Goal: Information Seeking & Learning: Learn about a topic

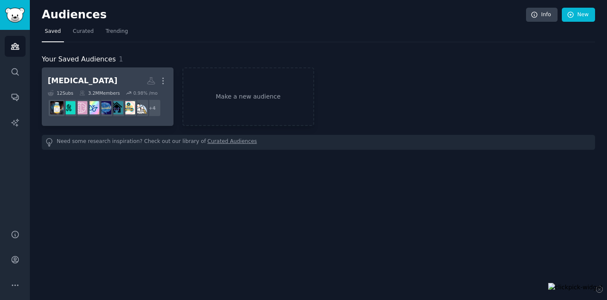
click at [107, 78] on h2 "[MEDICAL_DATA] More" at bounding box center [108, 80] width 120 height 15
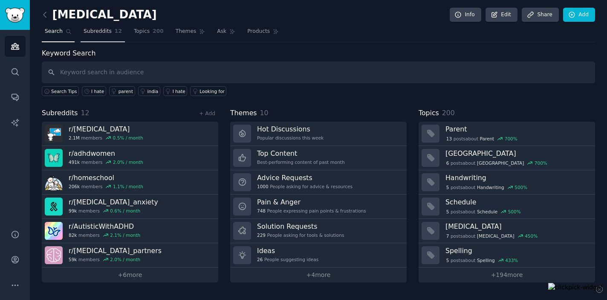
click at [104, 35] on link "Subreddits 12" at bounding box center [103, 33] width 44 height 17
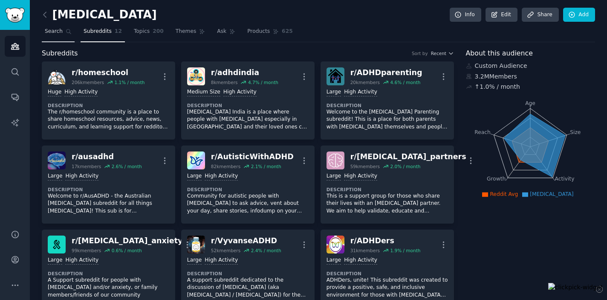
click at [55, 36] on link "Search" at bounding box center [58, 33] width 33 height 17
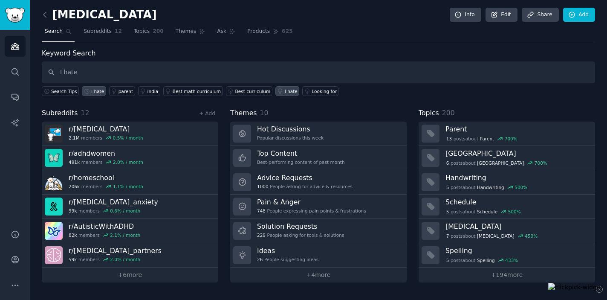
click at [121, 71] on input "I hate" at bounding box center [318, 72] width 553 height 22
type input "I hate"
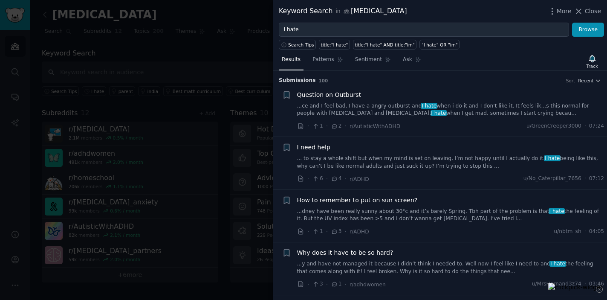
click at [486, 108] on link "...ce and I feel bad, I have a angry outburst and I hate when i do it and I don…" at bounding box center [450, 109] width 307 height 15
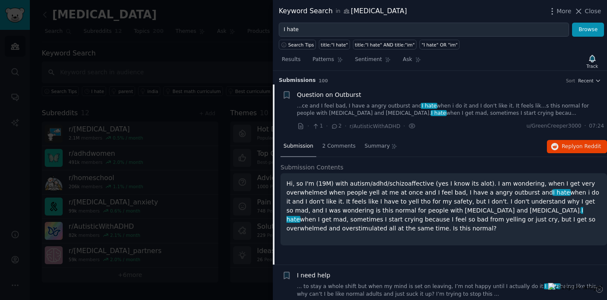
scroll to position [13, 0]
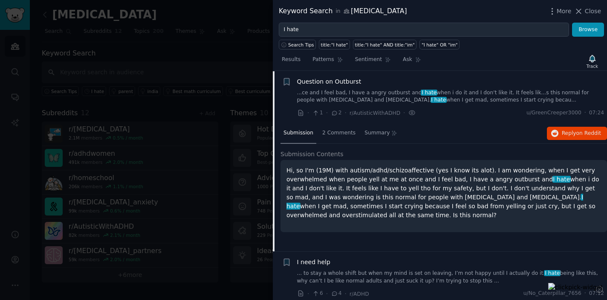
drag, startPoint x: 358, startPoint y: 214, endPoint x: 285, endPoint y: 164, distance: 88.7
click at [285, 164] on div "Hi, so I'm (19M) with autism/adhd/schizoaffective (yes I know its alot). I am w…" at bounding box center [443, 196] width 327 height 72
copy p "Hi, so I'm (19M) with autism/adhd/schizoaffective (yes I know its alot). I am w…"
click at [594, 13] on span "Close" at bounding box center [593, 11] width 16 height 9
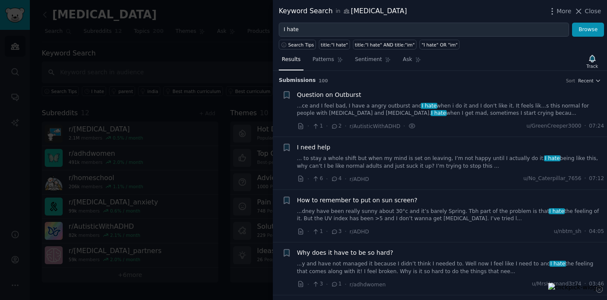
click at [390, 152] on div "I need help ... to stay a whole shift but when my mind is set on leaving, I’m n…" at bounding box center [450, 156] width 307 height 27
click at [379, 164] on link "... to stay a whole shift but when my mind is set on leaving, I’m not happy unt…" at bounding box center [450, 162] width 307 height 15
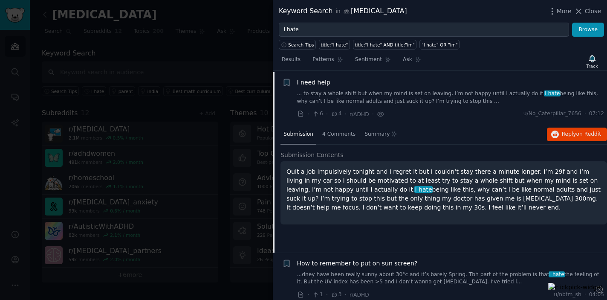
scroll to position [66, 0]
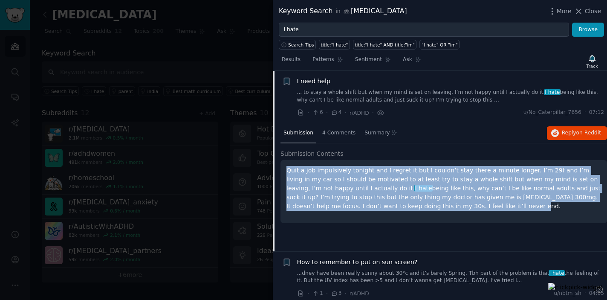
drag, startPoint x: 424, startPoint y: 205, endPoint x: 286, endPoint y: 167, distance: 143.2
click at [286, 167] on div "Quit a job impulsively tonight and I regret it but I couldn’t stay there a minu…" at bounding box center [443, 191] width 327 height 63
copy p "Quit a job impulsively tonight and I regret it but I couldn’t stay there a minu…"
click at [594, 13] on span "Close" at bounding box center [593, 11] width 16 height 9
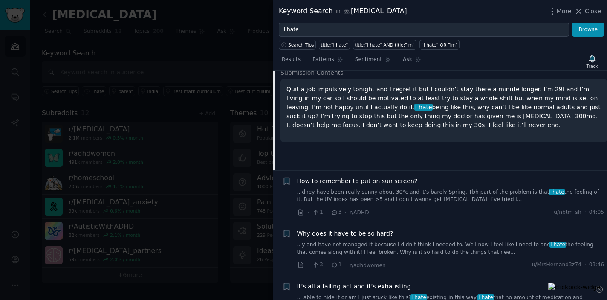
scroll to position [147, 0]
click at [401, 188] on div "How to remember to put on sun screen? ...dney have been really sunny about 30°c…" at bounding box center [450, 190] width 307 height 27
click at [412, 199] on link "...dney have been really sunny about 30°c and it’s barely Spring. Tbh part of t…" at bounding box center [450, 196] width 307 height 15
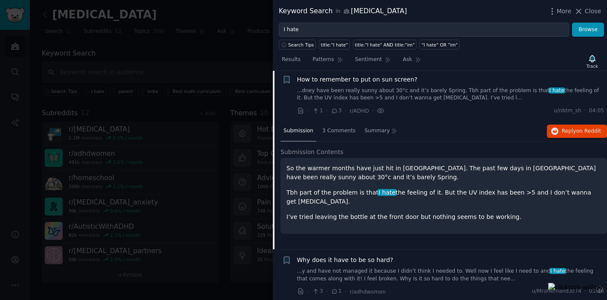
scroll to position [119, 0]
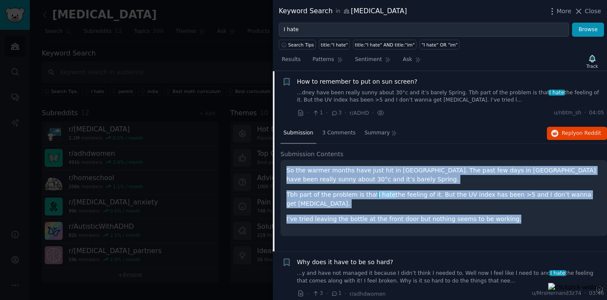
drag, startPoint x: 508, startPoint y: 220, endPoint x: 277, endPoint y: 168, distance: 236.6
click at [277, 168] on div "Submission 3 Comments Summary Reply on Reddit Submission Contents So the warmer…" at bounding box center [440, 187] width 334 height 128
copy div "So the warmer months have just hit in [GEOGRAPHIC_DATA]. The past few days in […"
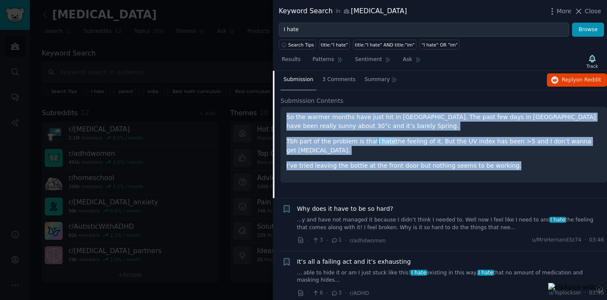
scroll to position [180, 0]
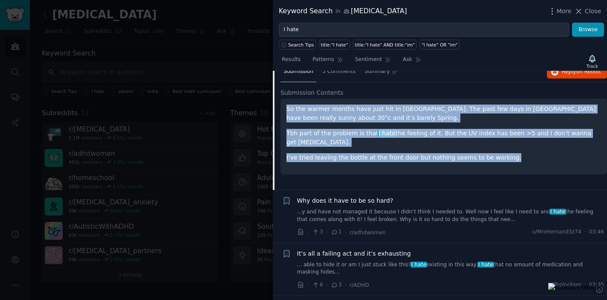
click at [414, 223] on link "...y and have not managed it because I didn’t think I needed to. Well now I fee…" at bounding box center [450, 215] width 307 height 15
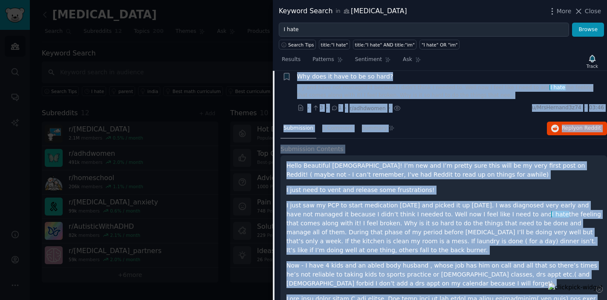
scroll to position [146, 0]
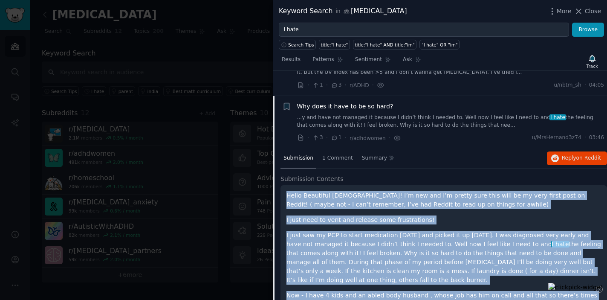
drag, startPoint x: 303, startPoint y: 225, endPoint x: 284, endPoint y: 188, distance: 41.6
copy div "Lorem Ipsumdolo sitame! C’a eli sed D’e tempor inci utla etdo ma al enim admin …"
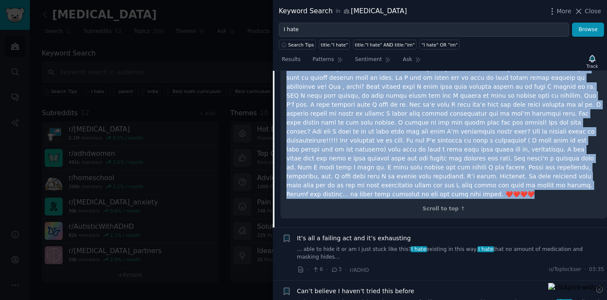
scroll to position [502, 0]
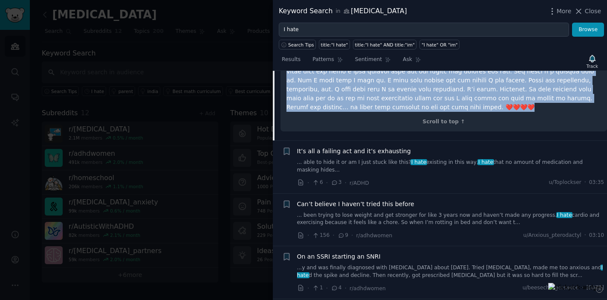
click at [358, 159] on link "... able to hide it or am I just stuck like this? I hate existing in this way, …" at bounding box center [450, 166] width 307 height 15
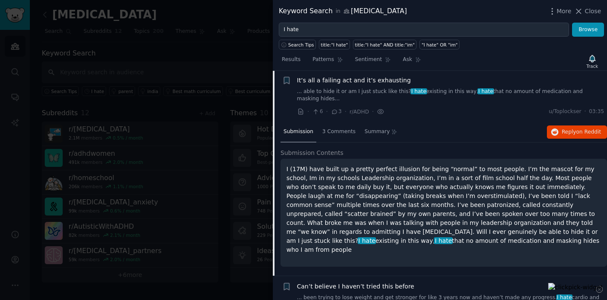
scroll to position [224, 0]
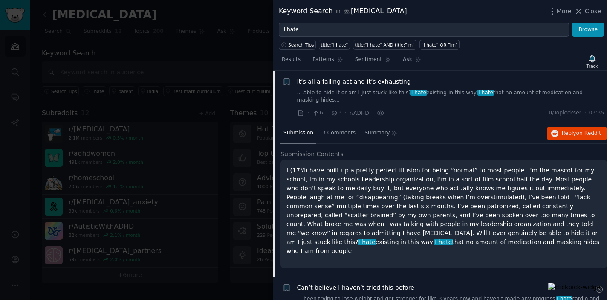
drag, startPoint x: 440, startPoint y: 243, endPoint x: 285, endPoint y: 171, distance: 171.5
click at [285, 171] on div "I (17M) have built up a pretty perfect illusion for being “normal” to most peop…" at bounding box center [443, 214] width 327 height 108
copy p "I (17M) have built up a pretty perfect illusion for being “normal” to most peop…"
click at [588, 14] on span "Close" at bounding box center [593, 11] width 16 height 9
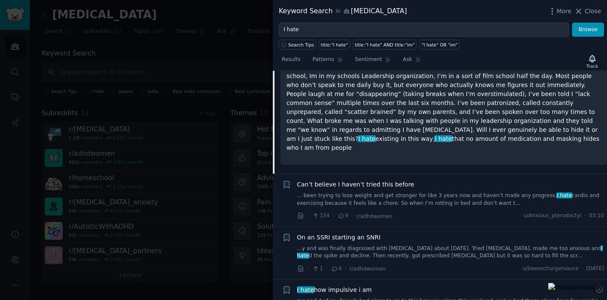
scroll to position [334, 0]
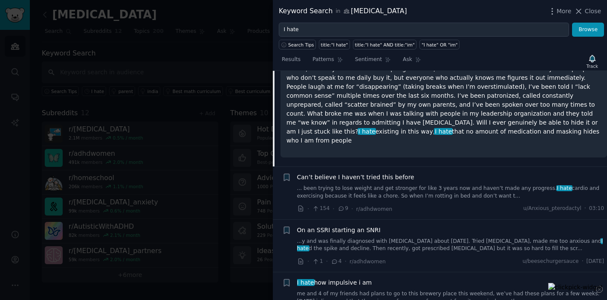
click at [385, 185] on link "... been trying to lose weight and get stronger for like 3 years now and haven’…" at bounding box center [450, 192] width 307 height 15
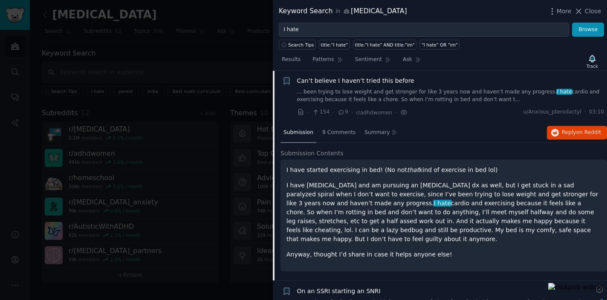
scroll to position [277, 0]
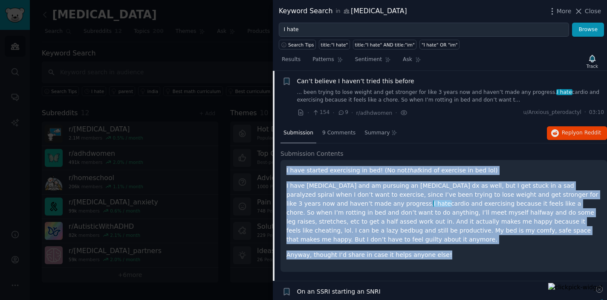
drag, startPoint x: 453, startPoint y: 245, endPoint x: 283, endPoint y: 169, distance: 186.8
click at [283, 169] on div "I have started exercising in bed! (No not that kind of exercise in bed lol) I h…" at bounding box center [443, 216] width 327 height 112
copy div "I have started exercising in bed! (No not that kind of exercise in bed lol) I h…"
click at [591, 8] on span "Close" at bounding box center [593, 11] width 16 height 9
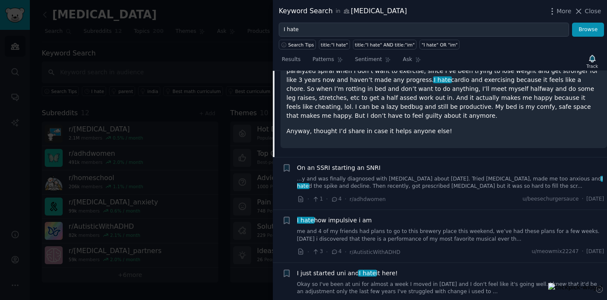
scroll to position [422, 0]
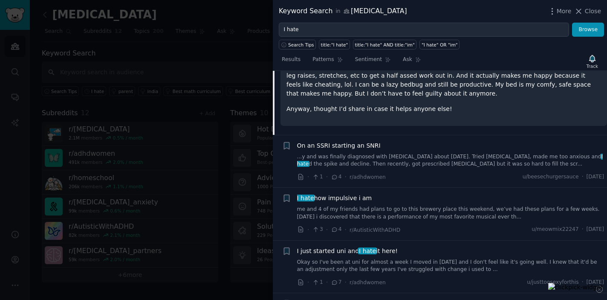
click at [400, 160] on div "On an SSRI starting an SNRI ...y and was finally diagnosed with [MEDICAL_DATA] …" at bounding box center [450, 161] width 307 height 40
click at [400, 153] on link "...y and was finally diagnosed with [MEDICAL_DATA] about [DATE]. Tried [MEDICAL…" at bounding box center [450, 160] width 307 height 15
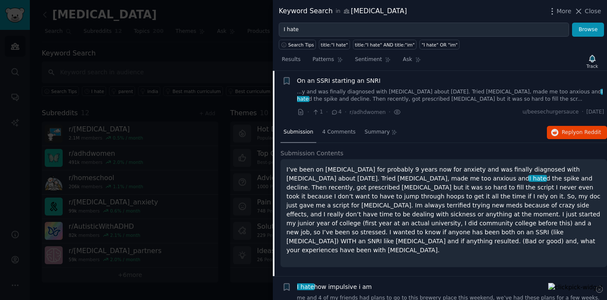
scroll to position [329, 0]
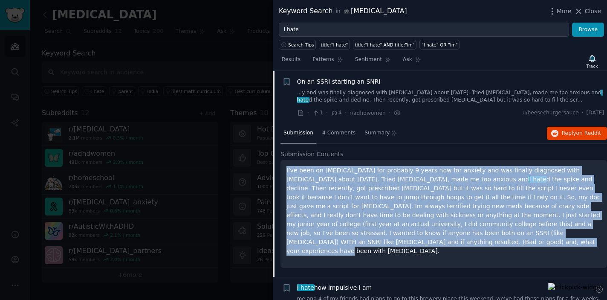
drag, startPoint x: 342, startPoint y: 243, endPoint x: 279, endPoint y: 171, distance: 95.7
click at [279, 171] on div "Submission 4 Comments Summary Reply on Reddit Submission Contents I’ve been on …" at bounding box center [440, 199] width 334 height 153
copy p "I’ve been on [MEDICAL_DATA] for probably 9 years now for anxiety and was finall…"
click at [595, 11] on span "Close" at bounding box center [593, 11] width 16 height 9
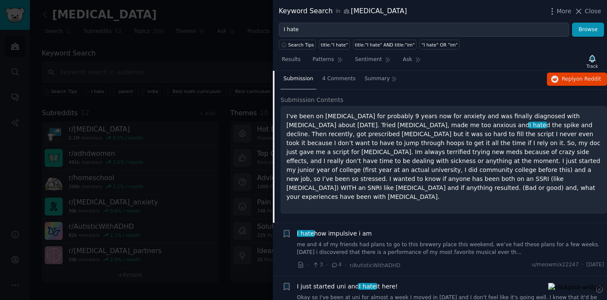
scroll to position [471, 0]
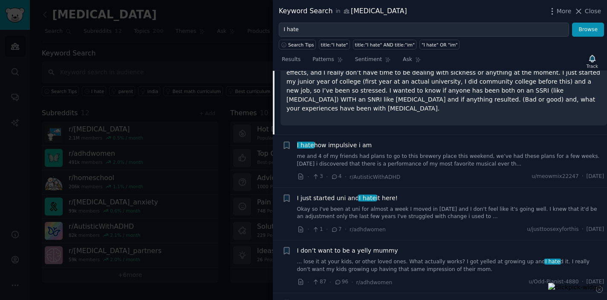
click at [385, 153] on link "me and 4 of my friends had plans to go to this brewery place this weekend, we’v…" at bounding box center [450, 160] width 307 height 15
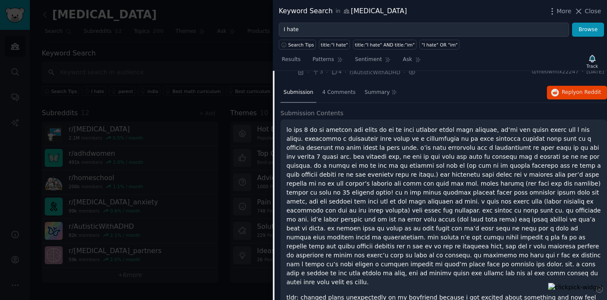
scroll to position [474, 0]
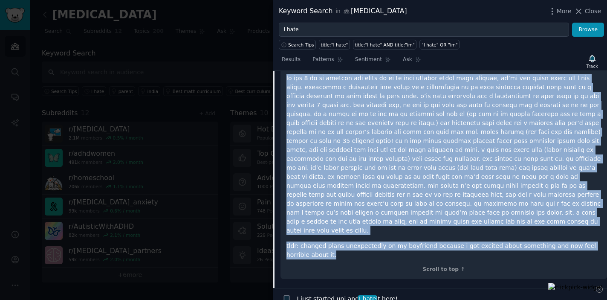
drag, startPoint x: 322, startPoint y: 236, endPoint x: 287, endPoint y: 78, distance: 161.5
click at [287, 78] on div "tldr: changed plans unexpectedly on my boyfriend because i got excited about so…" at bounding box center [443, 166] width 315 height 185
copy div "lo ips 7 do si ametcon adi elits do ei te inci utlabor etdol magn aliquae, ad’m…"
click at [587, 12] on span "Close" at bounding box center [593, 11] width 16 height 9
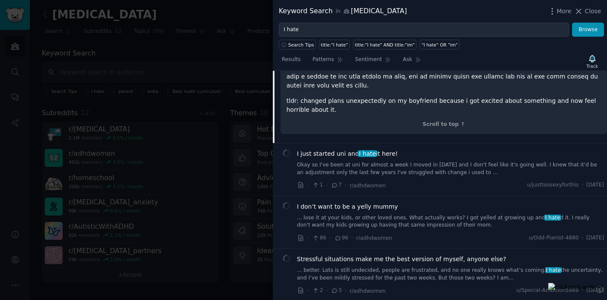
scroll to position [547, 0]
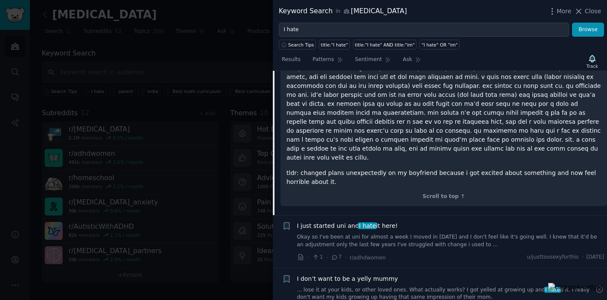
click at [400, 233] on link "Okay so I've been at uni for almost a week I moved in [DATE] and I don't feel l…" at bounding box center [450, 240] width 307 height 15
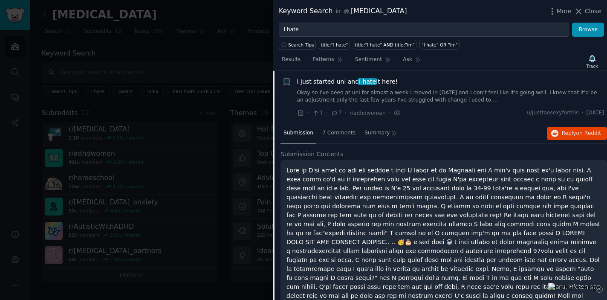
scroll to position [465, 0]
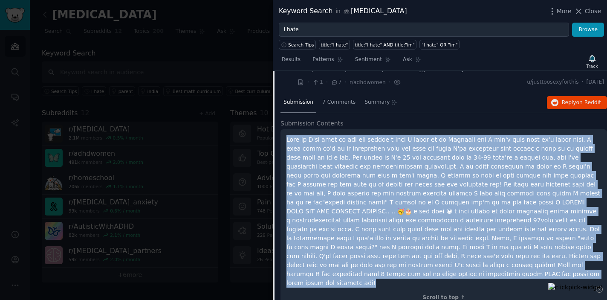
drag, startPoint x: 482, startPoint y: 266, endPoint x: 289, endPoint y: 134, distance: 233.0
click at [289, 134] on div "Scroll to top ↑" at bounding box center [443, 218] width 327 height 178
copy p "Lore ip D'si amet co adi eli seddoe t inci U labor et do Magnaali eni A min'v q…"
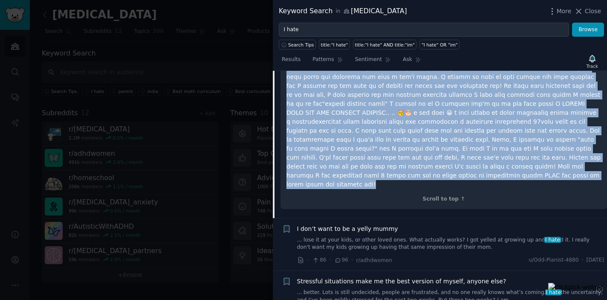
scroll to position [625, 0]
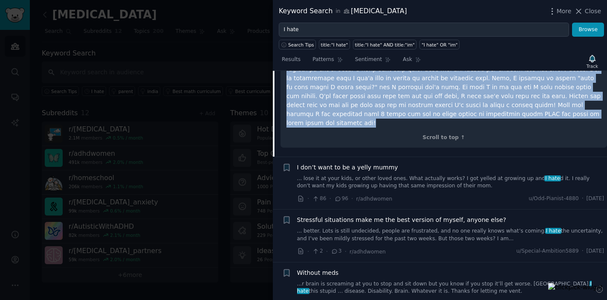
click at [393, 175] on link "... lose it at your kids, or other loved ones. What actually works? I got yelle…" at bounding box center [450, 182] width 307 height 15
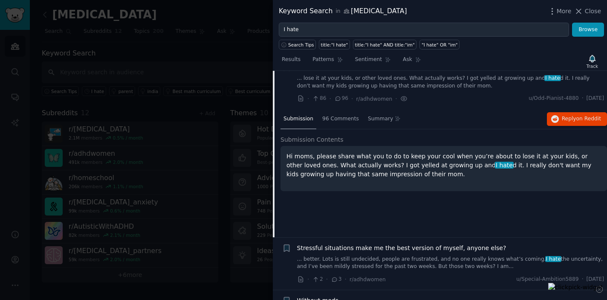
scroll to position [487, 0]
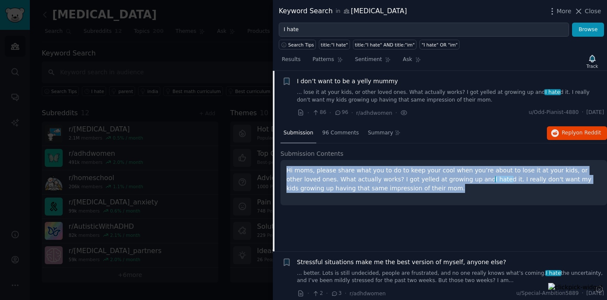
drag, startPoint x: 397, startPoint y: 191, endPoint x: 284, endPoint y: 168, distance: 115.0
click at [284, 168] on div "Hi moms, please share what you to do to keep your cool when you’re about to los…" at bounding box center [443, 182] width 327 height 45
copy p "Hi moms, please share what you to do to keep your cool when you’re about to los…"
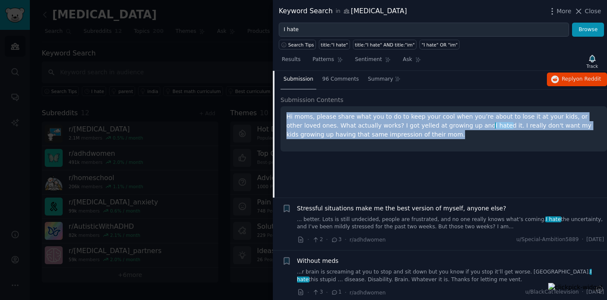
click at [386, 225] on link "... better. Lots is still undecided, people are frustrated, and no one really k…" at bounding box center [450, 223] width 307 height 15
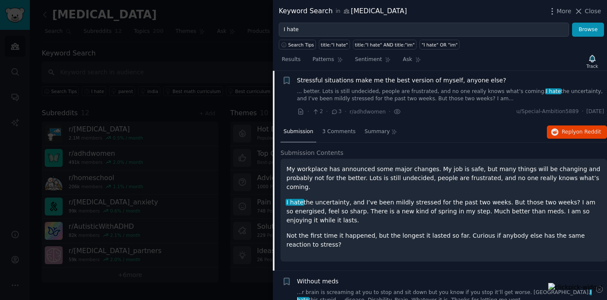
scroll to position [540, 0]
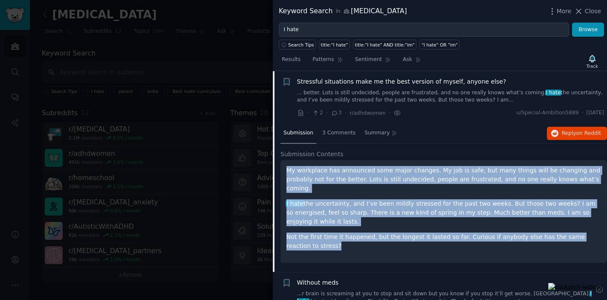
drag, startPoint x: 310, startPoint y: 235, endPoint x: 286, endPoint y: 167, distance: 72.5
click at [286, 167] on div "My workplace has announced some major changes. My job is safe, but many things …" at bounding box center [443, 211] width 327 height 103
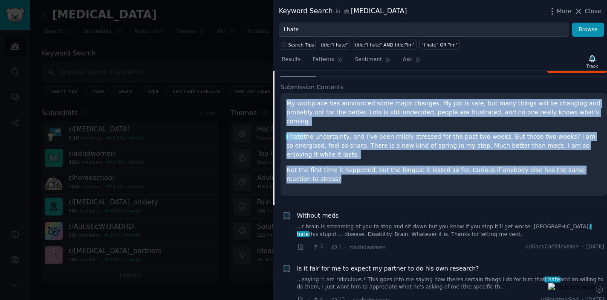
scroll to position [620, 0]
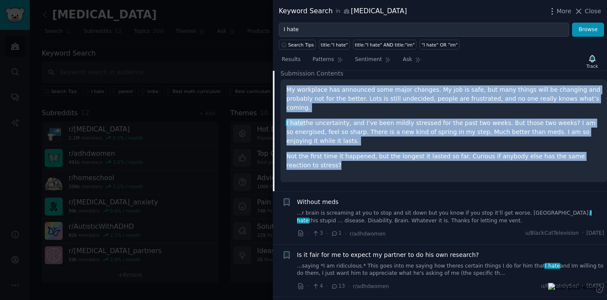
click at [396, 209] on link "...r brain is screaming at you to stop and sit down but you know if you stop it…" at bounding box center [450, 216] width 307 height 15
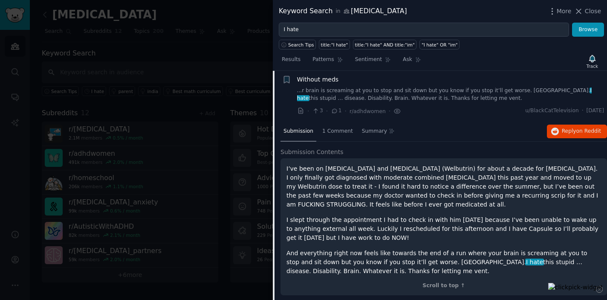
scroll to position [593, 0]
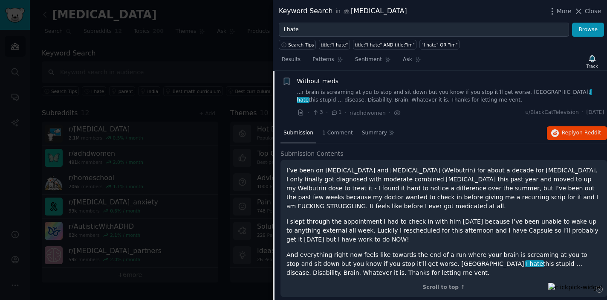
drag, startPoint x: 363, startPoint y: 274, endPoint x: 287, endPoint y: 168, distance: 130.1
click at [287, 168] on div "I’ve been on [MEDICAL_DATA] and [MEDICAL_DATA] (Welbutrin) for about a decade f…" at bounding box center [443, 221] width 315 height 111
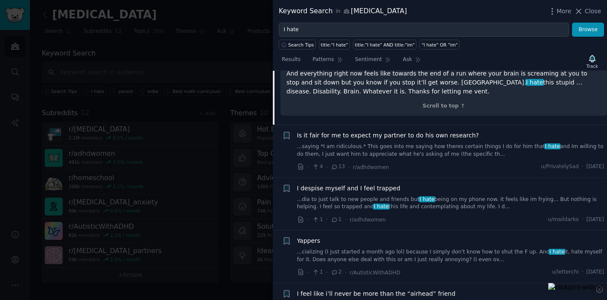
scroll to position [720, 0]
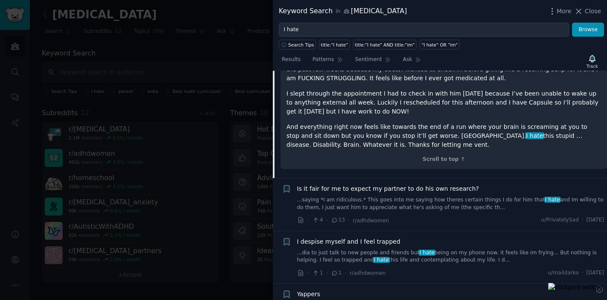
click at [398, 197] on link "...saying *I am ridiculous.* This goes into me saying how theres certain things…" at bounding box center [450, 203] width 307 height 15
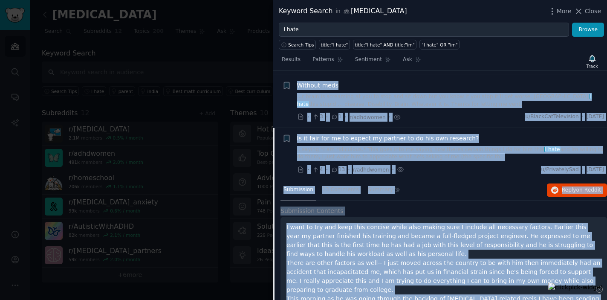
scroll to position [563, 0]
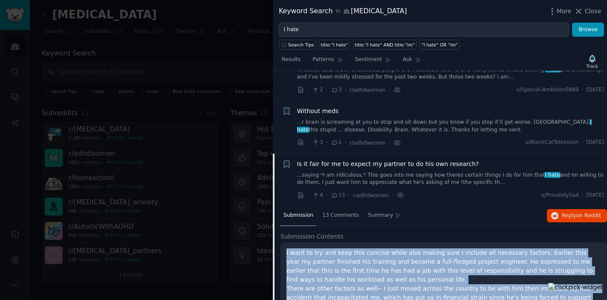
drag, startPoint x: 463, startPoint y: 175, endPoint x: 283, endPoint y: 250, distance: 195.1
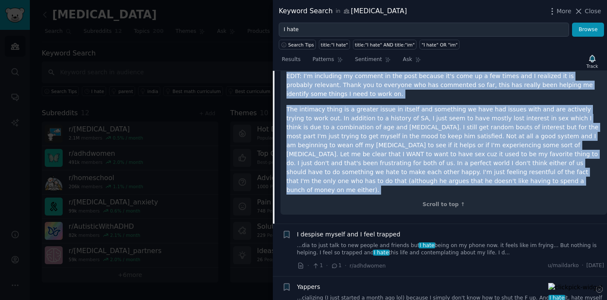
scroll to position [1119, 0]
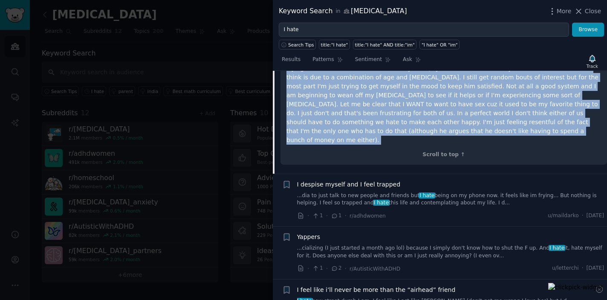
click at [344, 192] on link "...dia to just talk to new people and friends but I hate being on my phone now.…" at bounding box center [450, 199] width 307 height 15
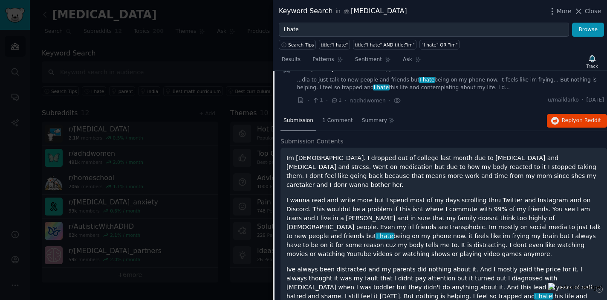
scroll to position [710, 0]
drag, startPoint x: 541, startPoint y: 278, endPoint x: 275, endPoint y: 157, distance: 291.7
click at [275, 157] on div "Submission 1 Comment Summary Reply on Reddit Submission Contents Im [DEMOGRAPHI…" at bounding box center [440, 225] width 334 height 228
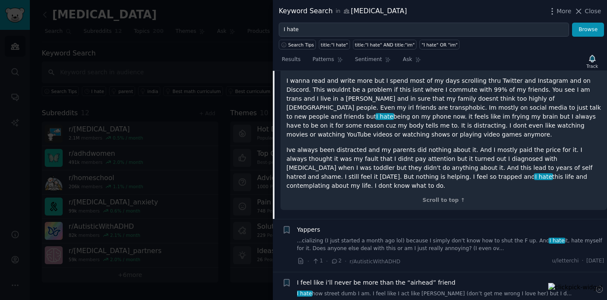
click at [387, 237] on link "...cializing (I just started a month ago lol) because I simply don't know how t…" at bounding box center [450, 244] width 307 height 15
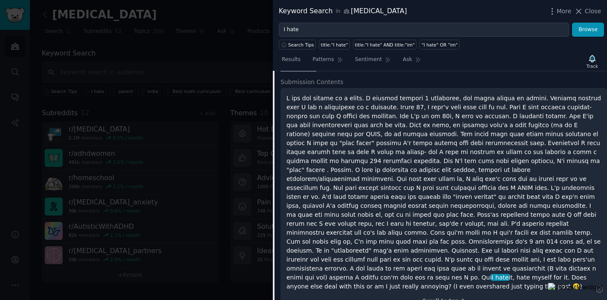
scroll to position [760, 0]
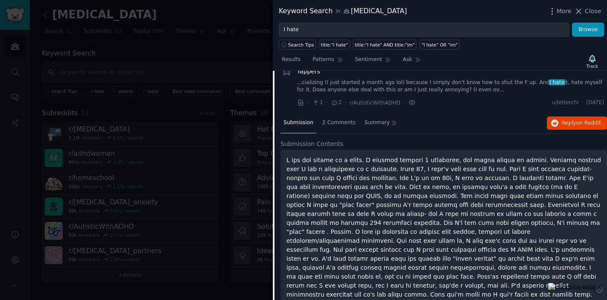
drag, startPoint x: 543, startPoint y: 242, endPoint x: 286, endPoint y: 160, distance: 269.4
click at [286, 160] on p "I hate it, hate myself for it. Does anyone else deal with this or am I just rea…" at bounding box center [443, 254] width 315 height 197
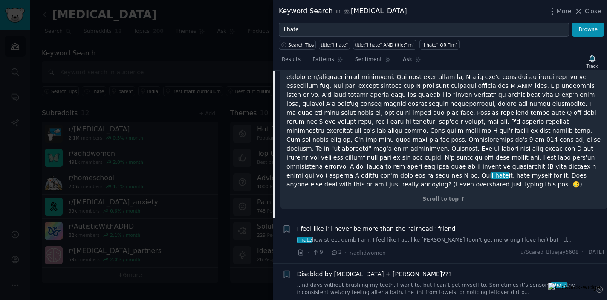
scroll to position [937, 0]
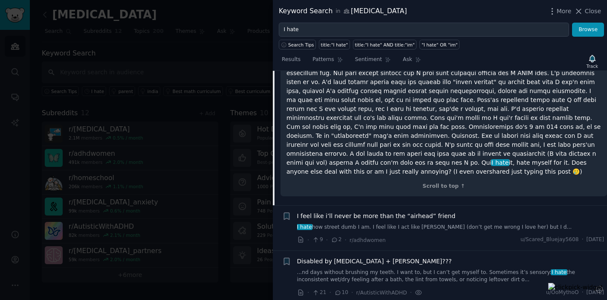
click at [379, 211] on span "I feel like i’ll never be more than the “airhead” friend" at bounding box center [376, 215] width 159 height 9
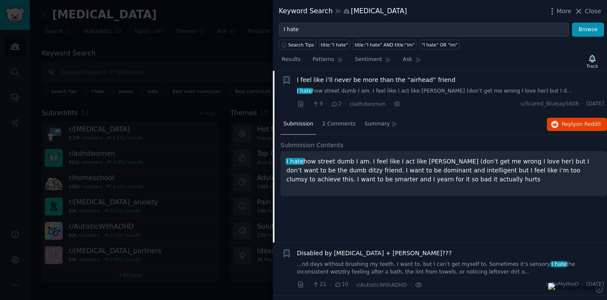
scroll to position [803, 0]
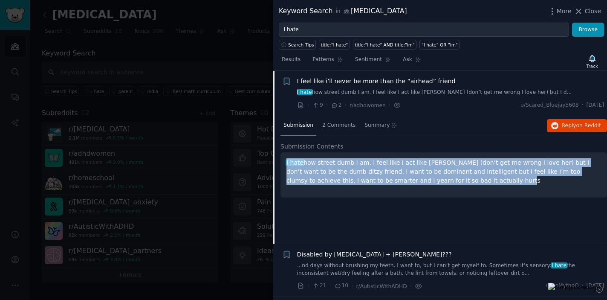
drag, startPoint x: 438, startPoint y: 182, endPoint x: 286, endPoint y: 162, distance: 153.1
click at [286, 162] on p "I hate how street dumb I am. I feel like I act like [PERSON_NAME] (don’t get me…" at bounding box center [443, 171] width 315 height 27
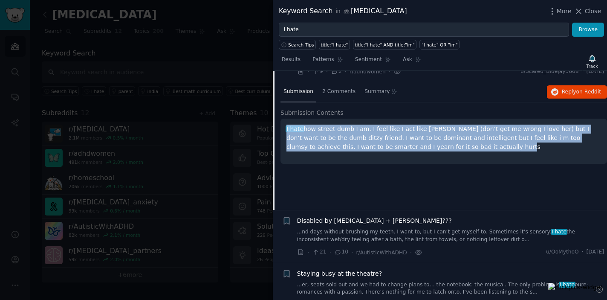
scroll to position [853, 0]
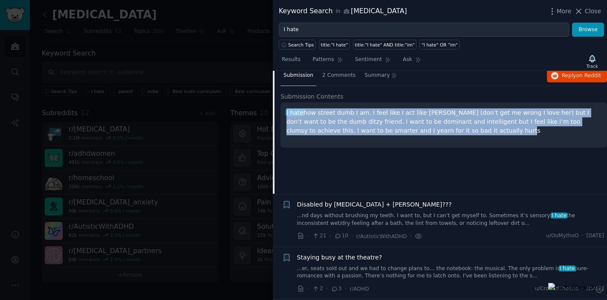
click at [366, 223] on link "...nd days without brushing my teeth. I want to, but I can’t get myself to. Som…" at bounding box center [450, 219] width 307 height 15
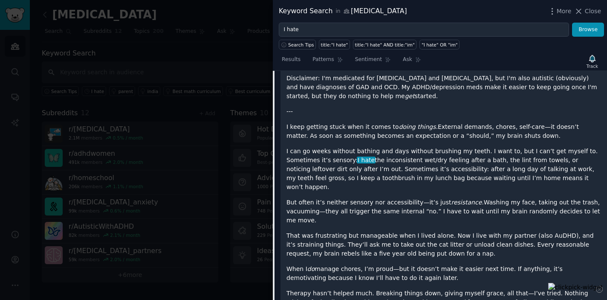
scroll to position [890, 0]
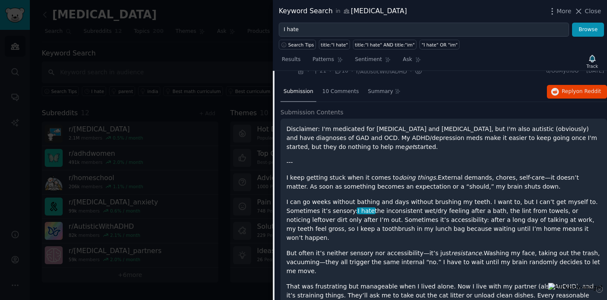
drag, startPoint x: 326, startPoint y: 202, endPoint x: 281, endPoint y: 130, distance: 84.5
click at [281, 130] on div "Disclaimer: I'm medicated for [MEDICAL_DATA] and [MEDICAL_DATA], but I'm also a…" at bounding box center [443, 265] width 327 height 292
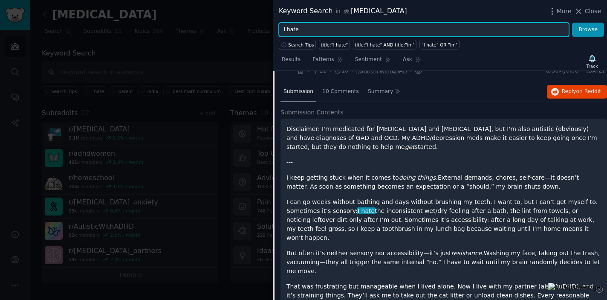
drag, startPoint x: 314, startPoint y: 30, endPoint x: 254, endPoint y: 25, distance: 60.7
click at [254, 25] on div "Keyword Search in [MEDICAL_DATA] More Close I hate Browse Search Tips title:"I …" at bounding box center [303, 150] width 607 height 300
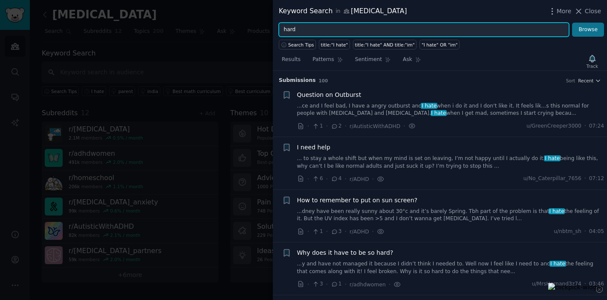
type input "hard"
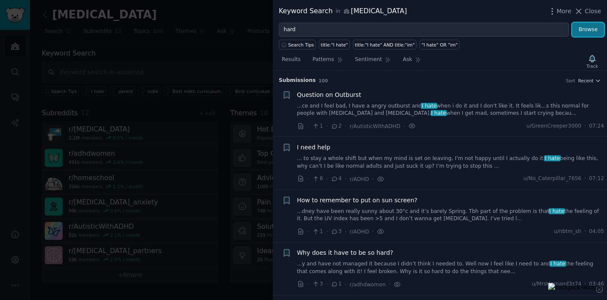
click at [588, 32] on button "Browse" at bounding box center [588, 30] width 32 height 14
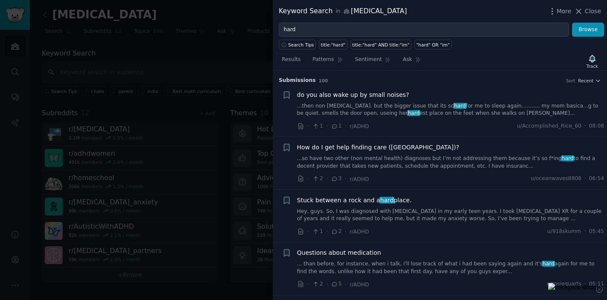
click at [374, 103] on link "...then non [MEDICAL_DATA]. but the bigger issue that its so hard for me to sle…" at bounding box center [450, 109] width 307 height 15
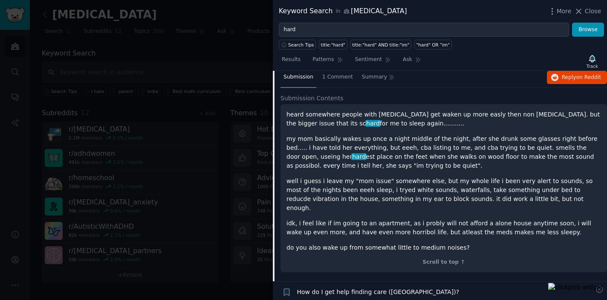
scroll to position [78, 0]
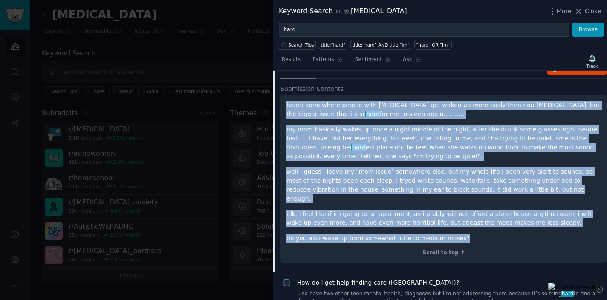
drag, startPoint x: 461, startPoint y: 228, endPoint x: 279, endPoint y: 102, distance: 221.7
click at [279, 102] on div "Submission 1 Comment Summary Reply on Reddit Submission Contents heard somewher…" at bounding box center [440, 165] width 334 height 214
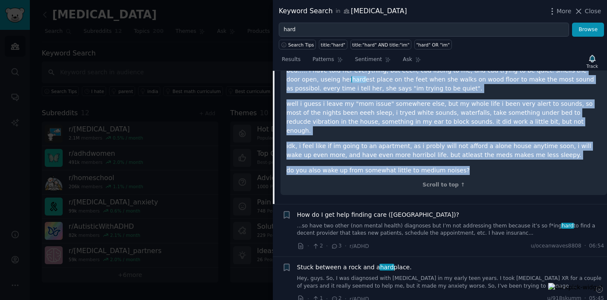
click at [418, 222] on link "...so have two other (non mental health) diagnoses but I’m not addressing them …" at bounding box center [450, 229] width 307 height 15
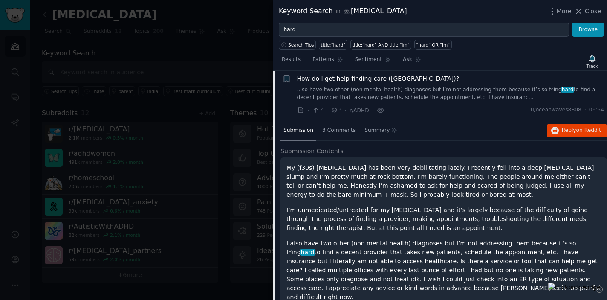
scroll to position [66, 0]
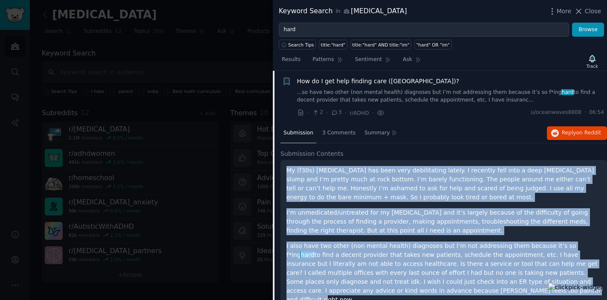
drag, startPoint x: 435, startPoint y: 289, endPoint x: 284, endPoint y: 170, distance: 191.8
click at [284, 170] on div "My (f30s) [MEDICAL_DATA] has been very debilitating lately. I recently fell int…" at bounding box center [443, 242] width 327 height 164
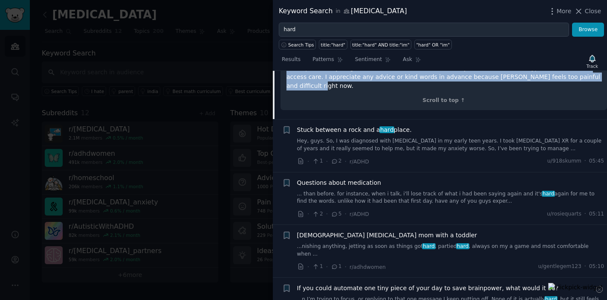
click at [433, 137] on link "Hey, guys. So, I was diagnosed with [MEDICAL_DATA] in my early teen years. I to…" at bounding box center [450, 144] width 307 height 15
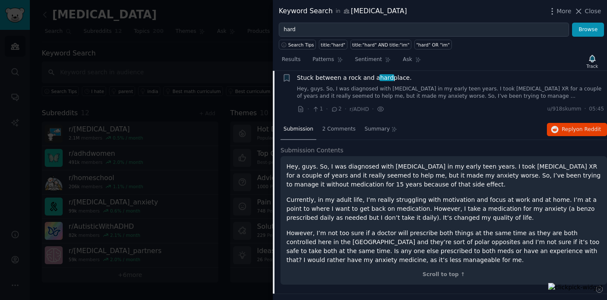
scroll to position [119, 0]
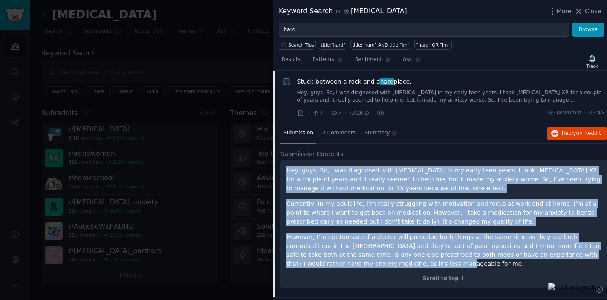
drag, startPoint x: 365, startPoint y: 262, endPoint x: 284, endPoint y: 168, distance: 123.6
click at [284, 168] on div "Hey, guys. So, I was diagnosed with [MEDICAL_DATA] in my early teen years. I to…" at bounding box center [443, 224] width 327 height 128
